Goal: Task Accomplishment & Management: Manage account settings

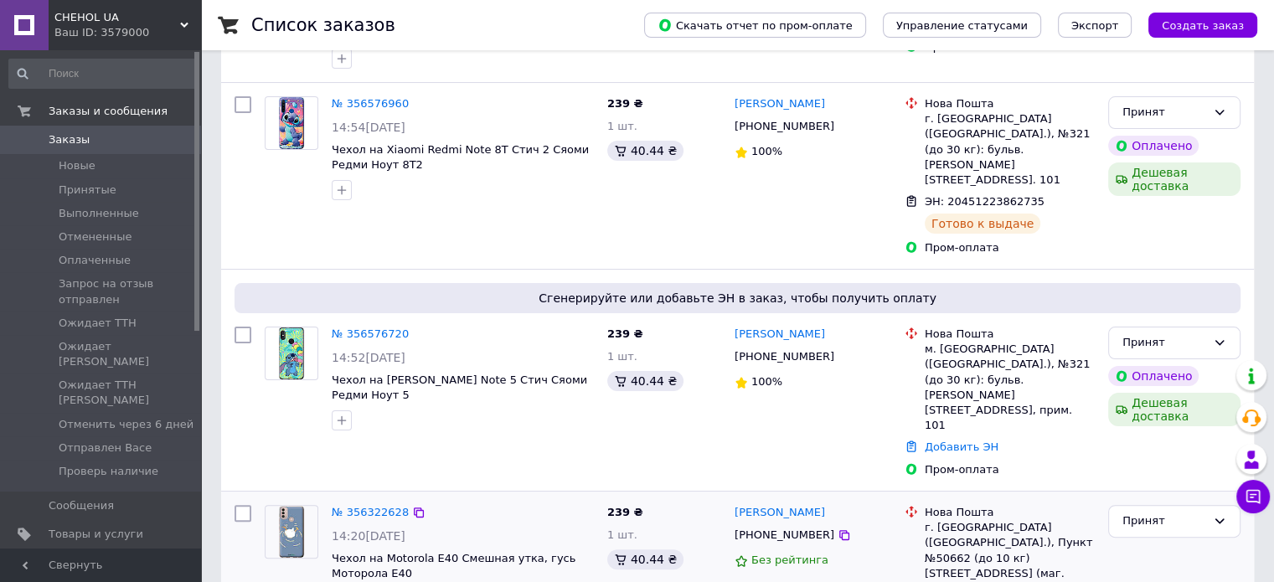
scroll to position [335, 0]
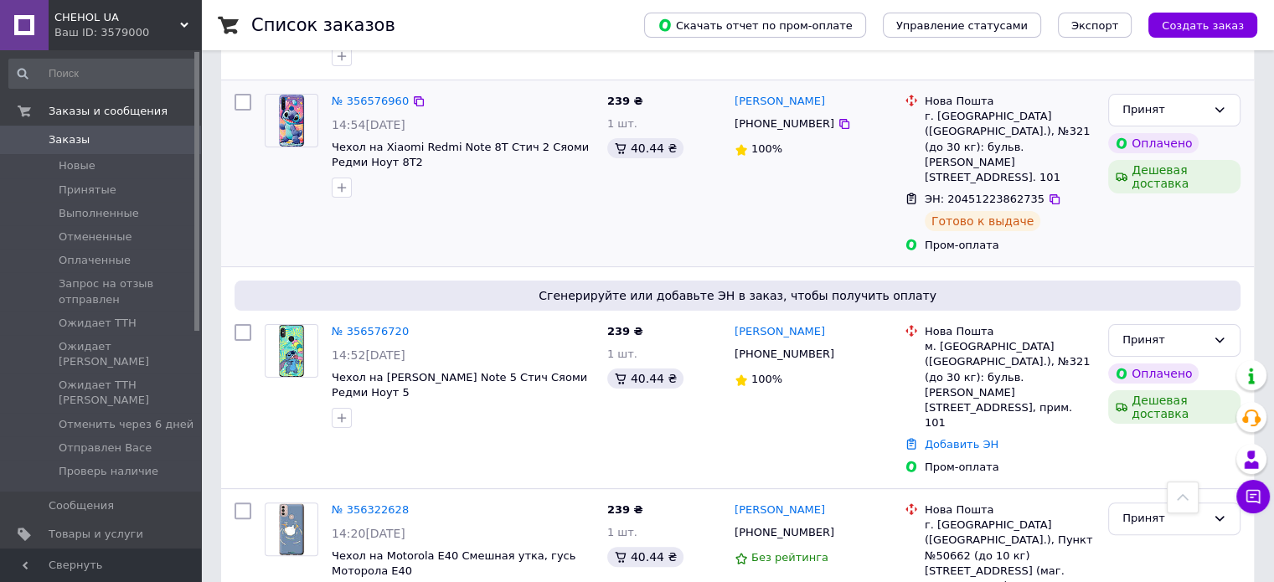
click at [695, 194] on div "Принят Оплачено Дешевая доставка" at bounding box center [1174, 173] width 146 height 173
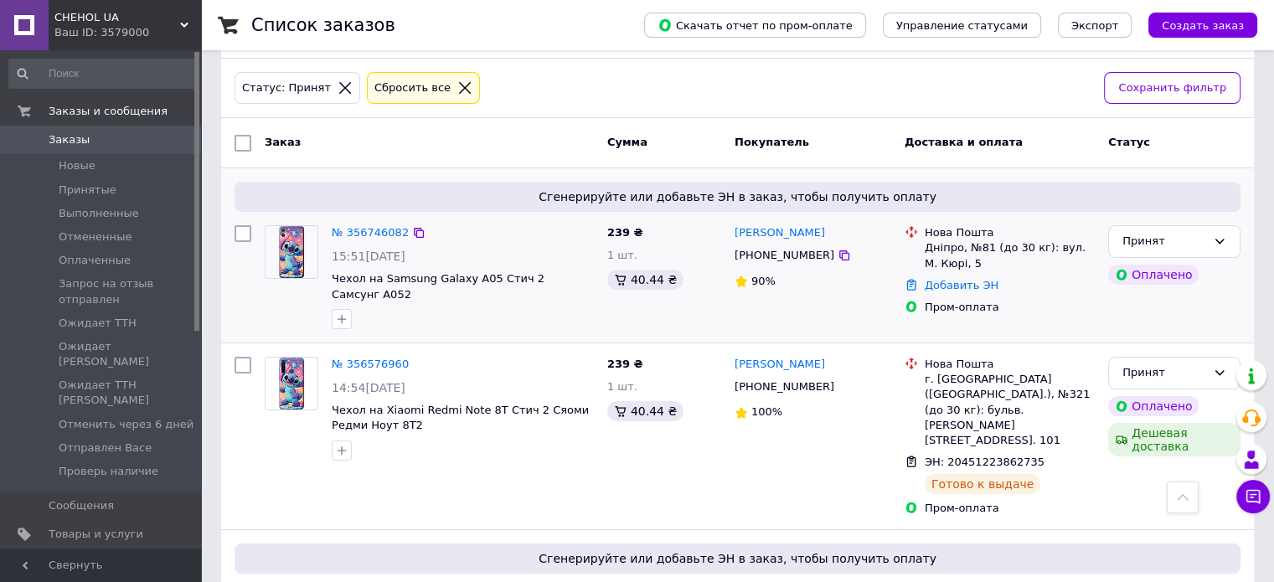
scroll to position [0, 0]
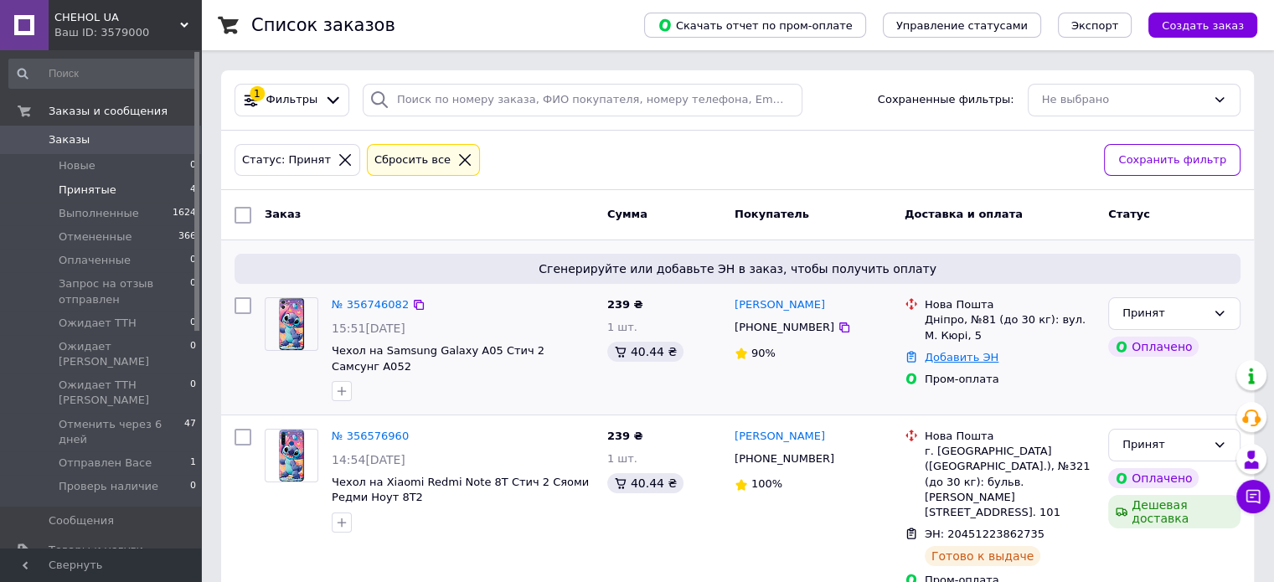
click at [953, 357] on link "Добавить ЭН" at bounding box center [962, 357] width 74 height 13
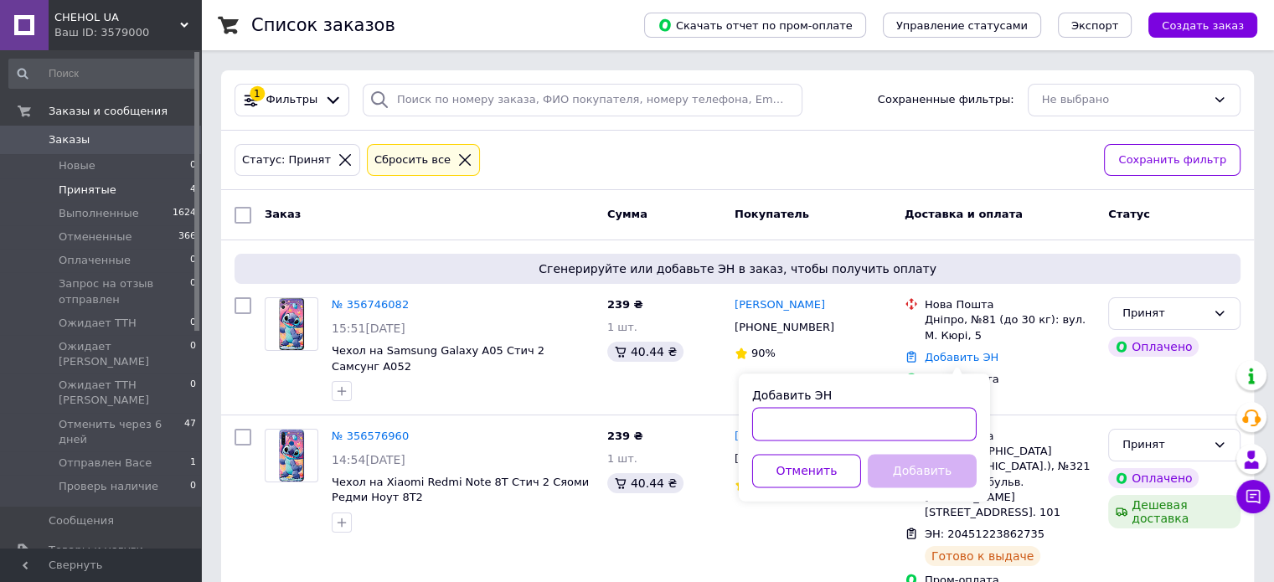
click at [913, 429] on input "Добавить ЭН" at bounding box center [864, 424] width 224 height 34
paste input "20451224932456"
type input "20451224932456"
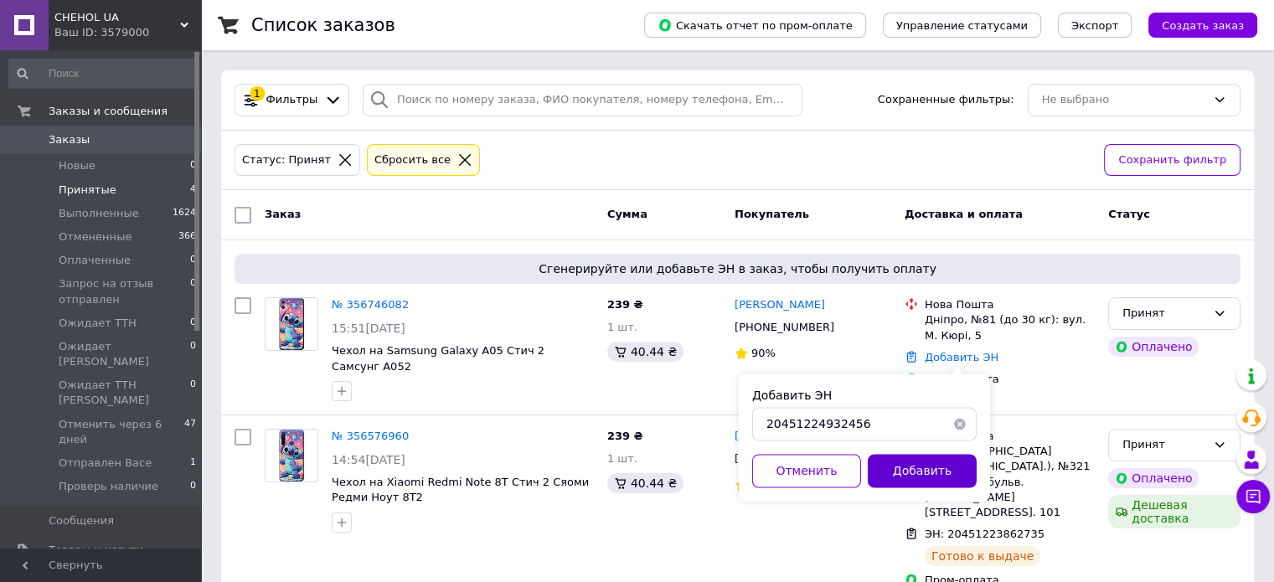
click at [924, 475] on button "Добавить" at bounding box center [922, 471] width 109 height 34
